Goal: Find specific page/section: Find specific page/section

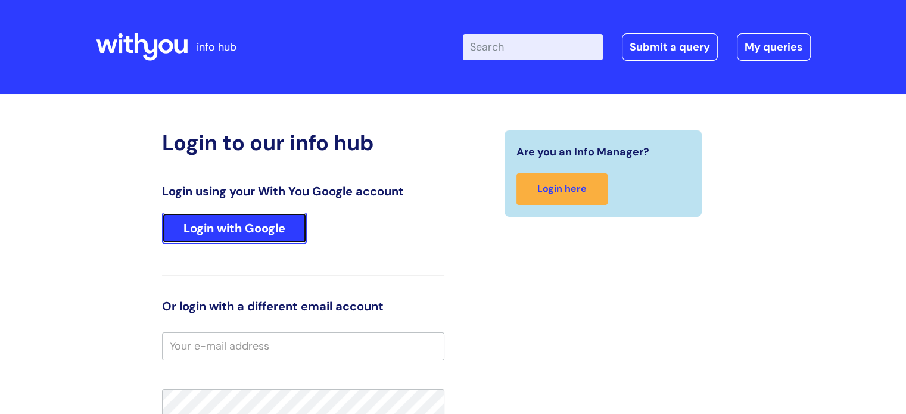
click at [272, 226] on link "Login with Google" at bounding box center [234, 228] width 145 height 31
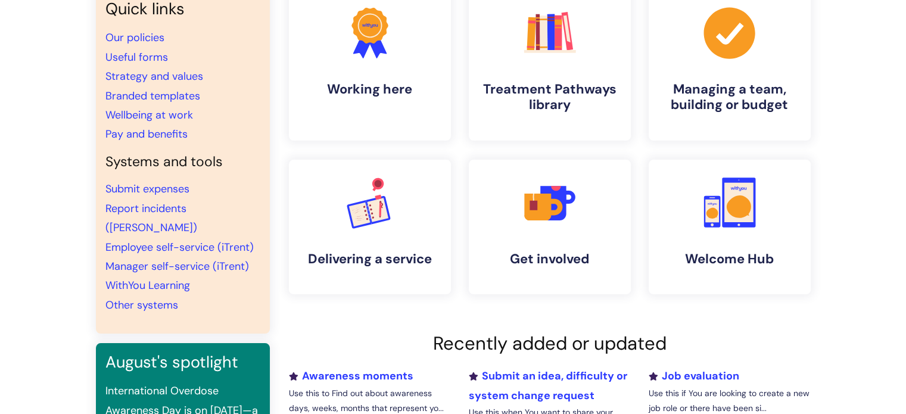
scroll to position [119, 0]
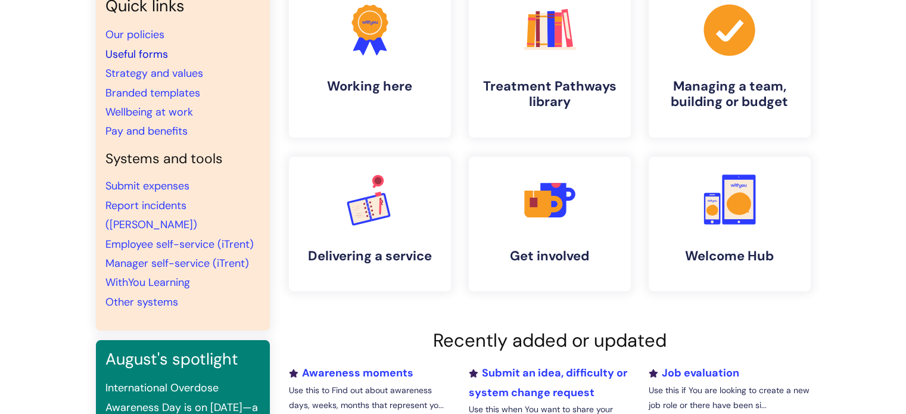
click at [163, 56] on link "Useful forms" at bounding box center [136, 54] width 63 height 14
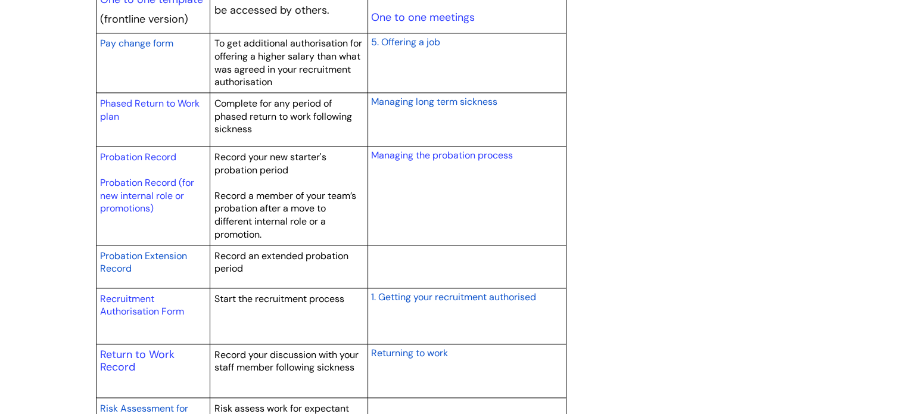
scroll to position [1608, 0]
